Goal: Task Accomplishment & Management: Manage account settings

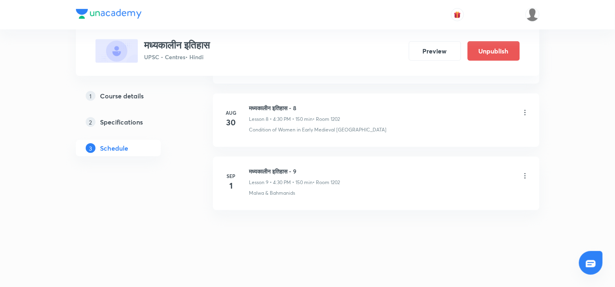
scroll to position [896, 0]
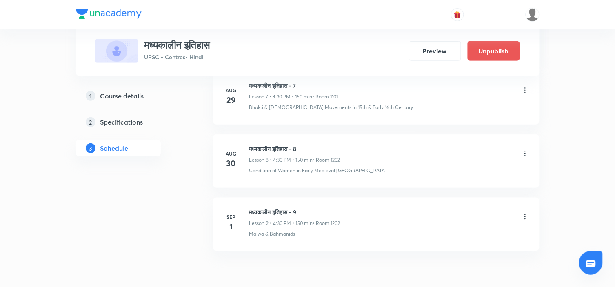
click at [525, 152] on icon at bounding box center [525, 153] width 8 height 8
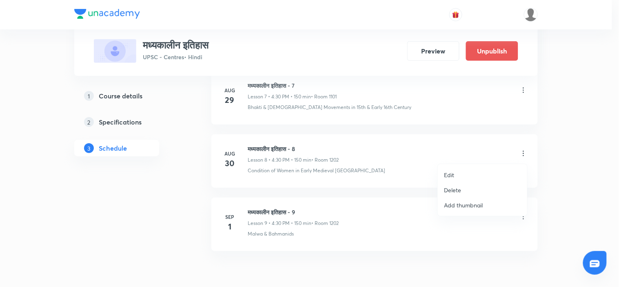
click at [460, 189] on p "Delete" at bounding box center [452, 190] width 17 height 9
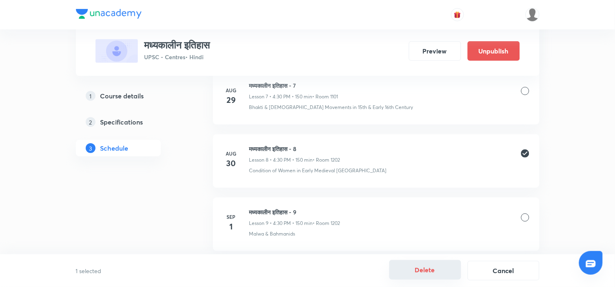
click at [438, 268] on button "Delete" at bounding box center [425, 270] width 72 height 20
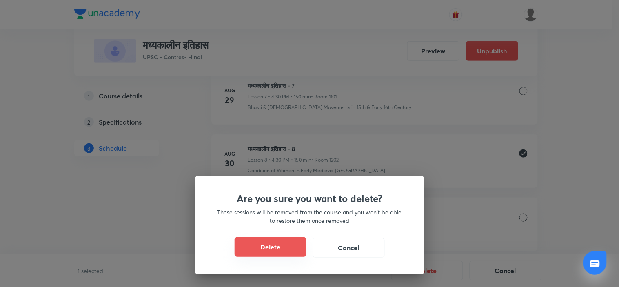
click at [277, 243] on button "Delete" at bounding box center [271, 247] width 72 height 20
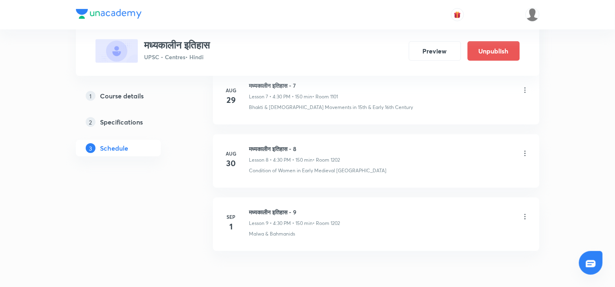
scroll to position [874, 0]
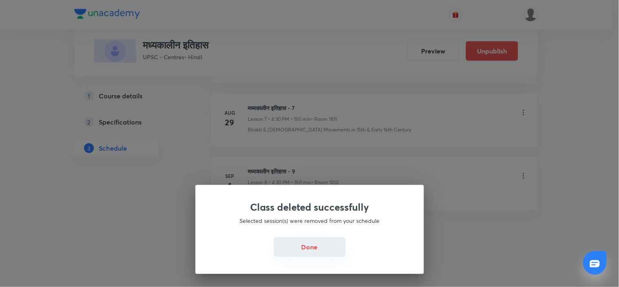
click at [313, 247] on button "Done" at bounding box center [310, 247] width 72 height 20
